Goal: Navigation & Orientation: Find specific page/section

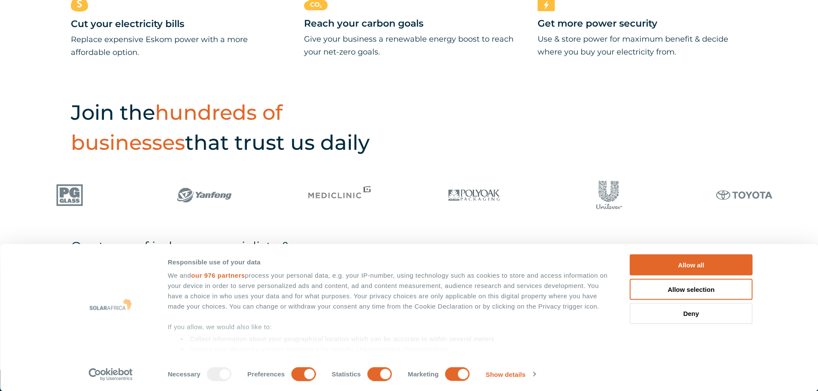
scroll to position [558, 0]
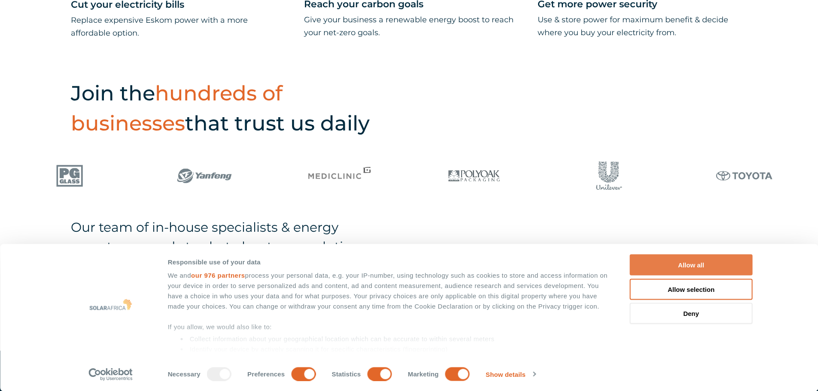
click at [682, 264] on button "Allow all" at bounding box center [691, 265] width 123 height 21
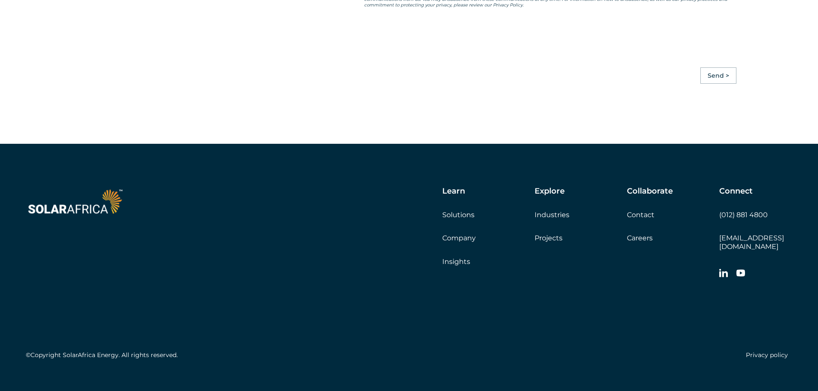
scroll to position [2408, 0]
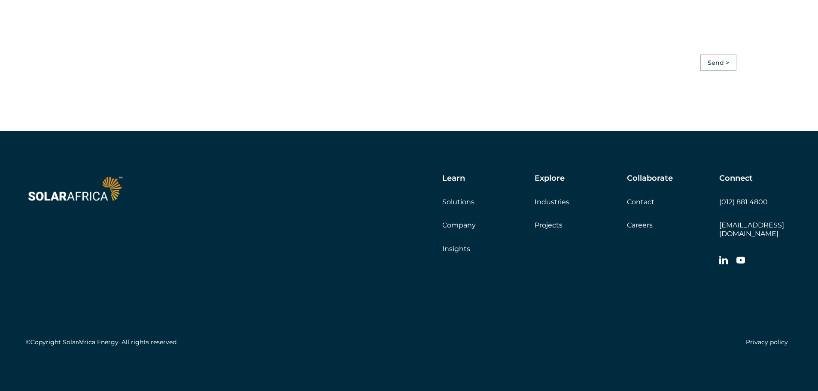
click at [633, 229] on link "Careers" at bounding box center [640, 225] width 26 height 8
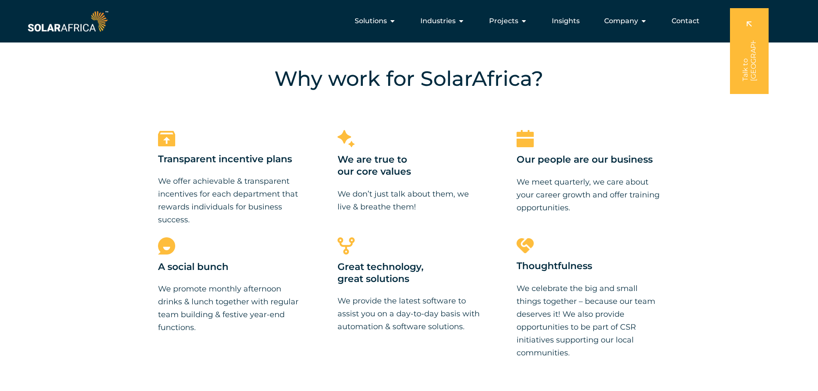
scroll to position [601, 0]
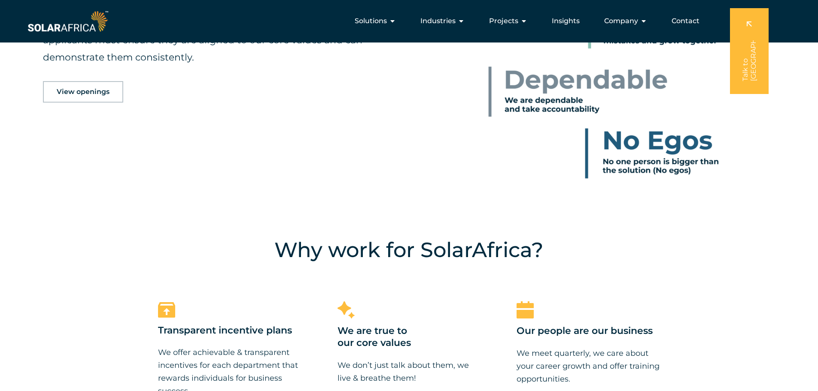
click at [90, 99] on link "View openings" at bounding box center [83, 91] width 80 height 21
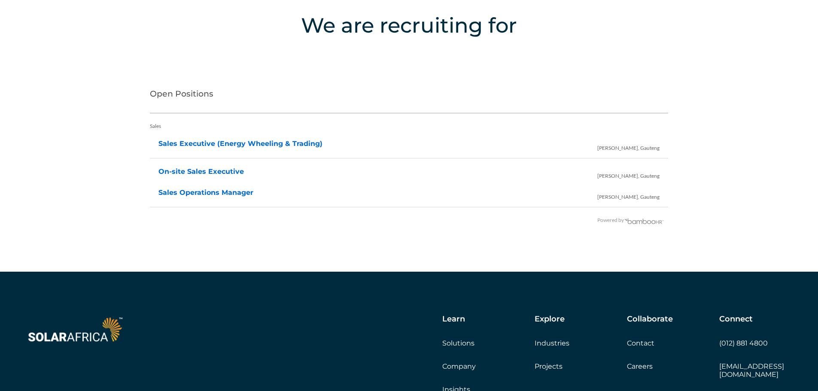
scroll to position [1748, 0]
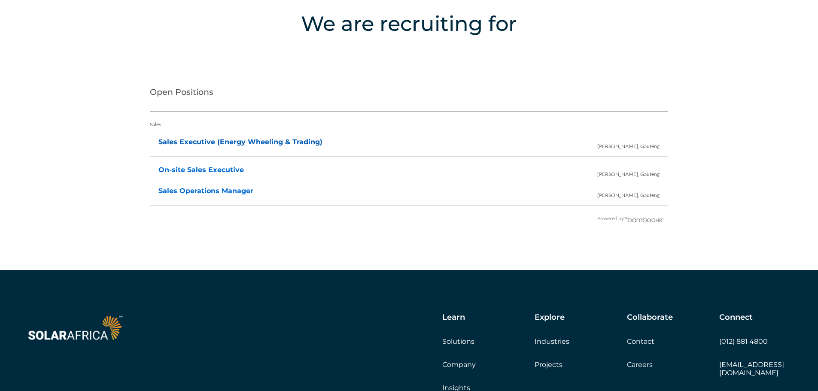
click at [204, 142] on link "Sales Executive (Energy Wheeling & Trading)" at bounding box center [240, 142] width 164 height 8
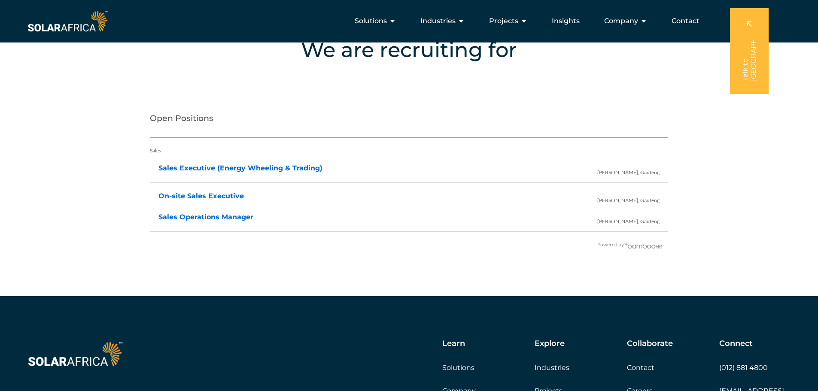
scroll to position [1705, 0]
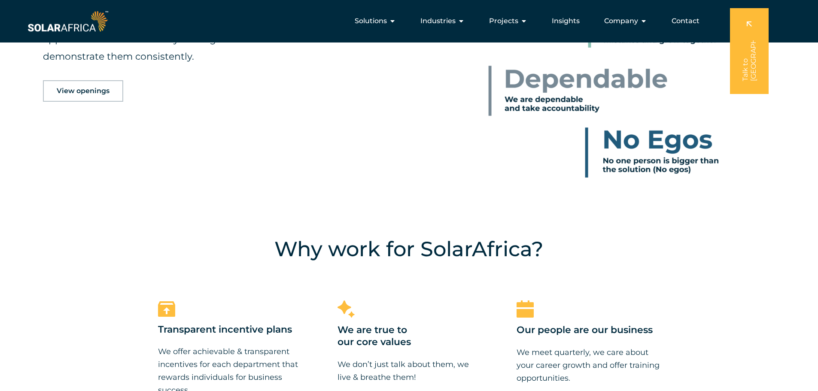
scroll to position [601, 0]
